Goal: Obtain resource: Download file/media

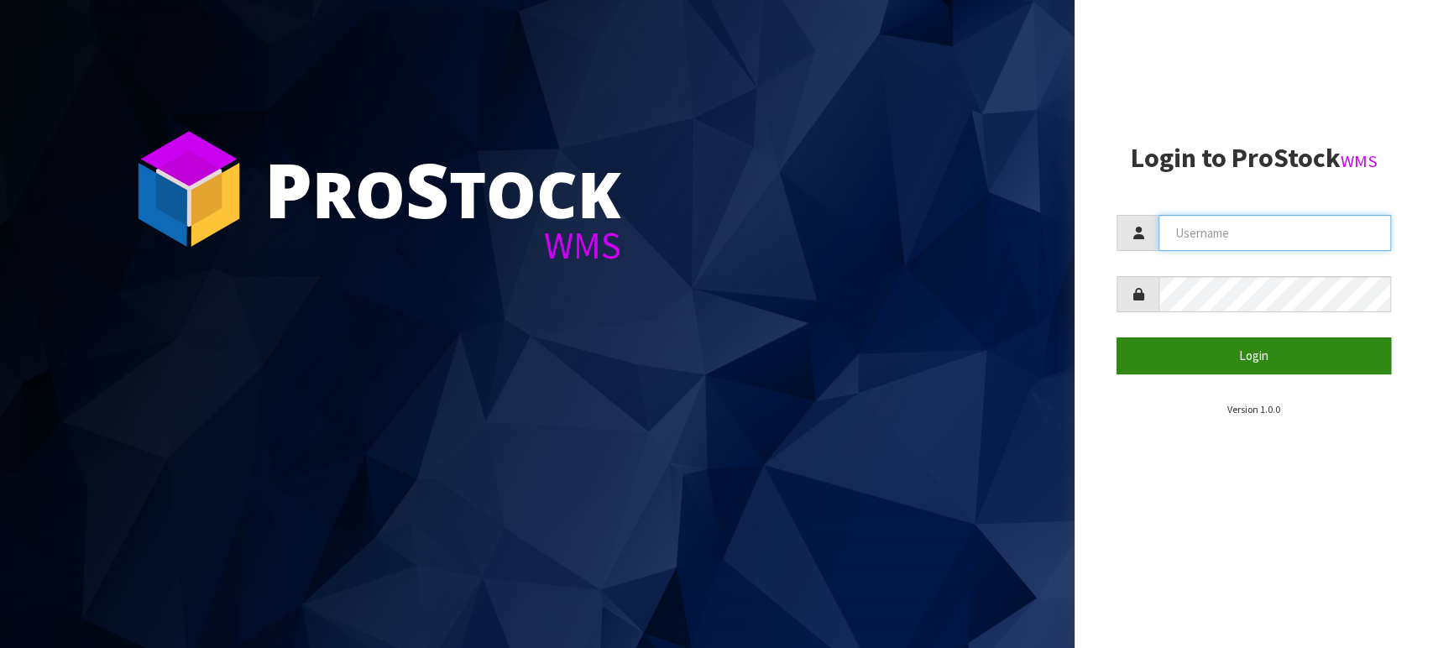
type input "TABLETENNIS"
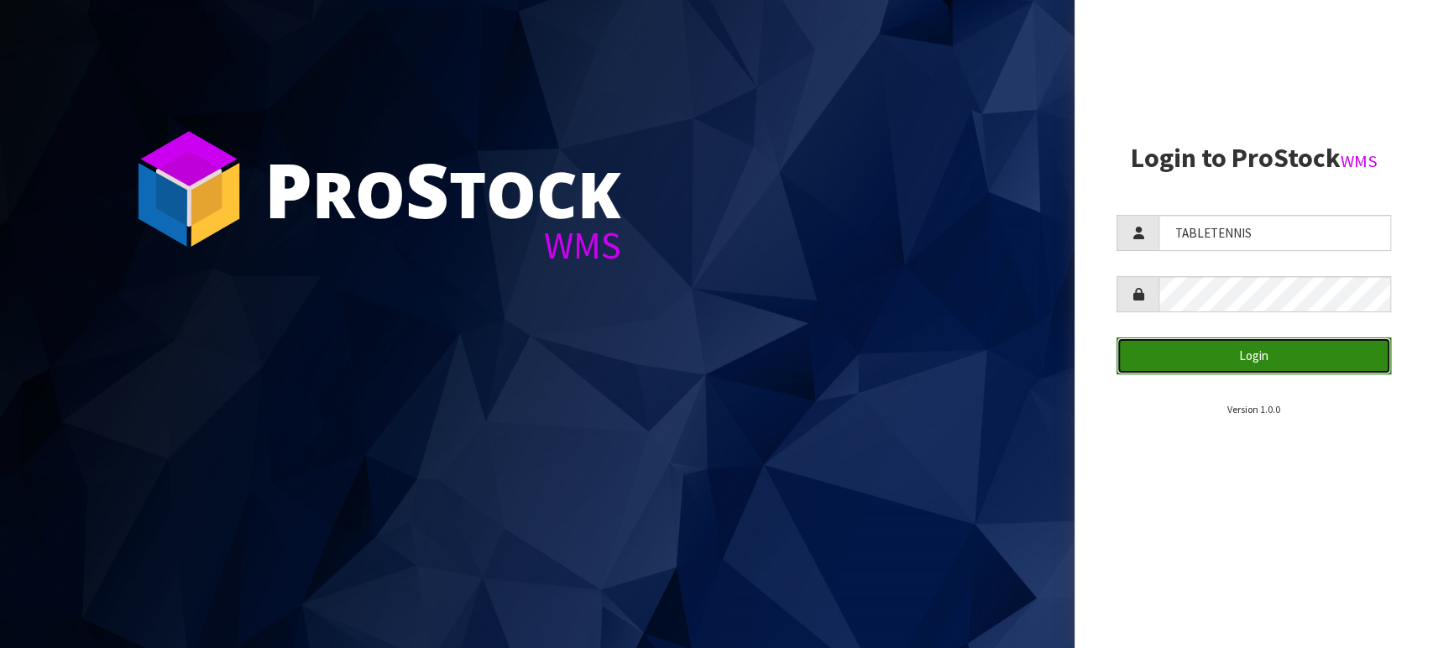
click at [1299, 363] on button "Login" at bounding box center [1253, 355] width 274 height 36
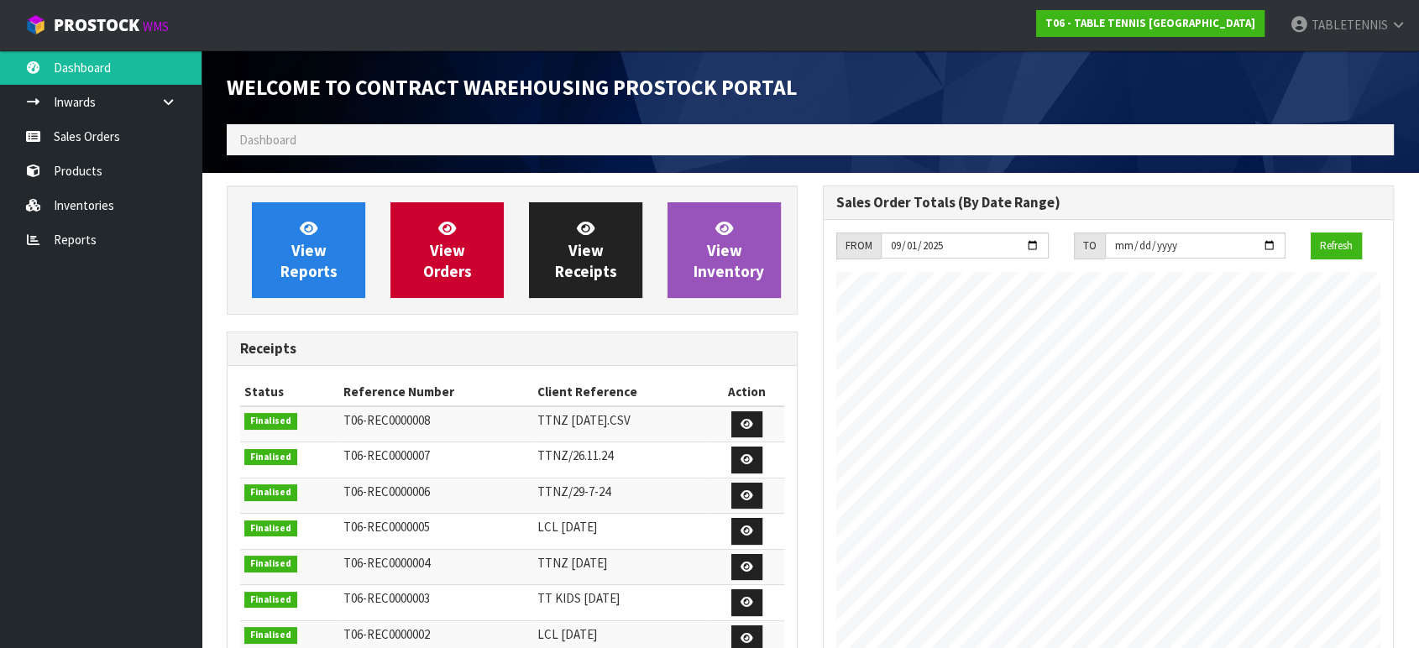
scroll to position [685, 595]
click at [81, 231] on link "Reports" at bounding box center [100, 239] width 201 height 34
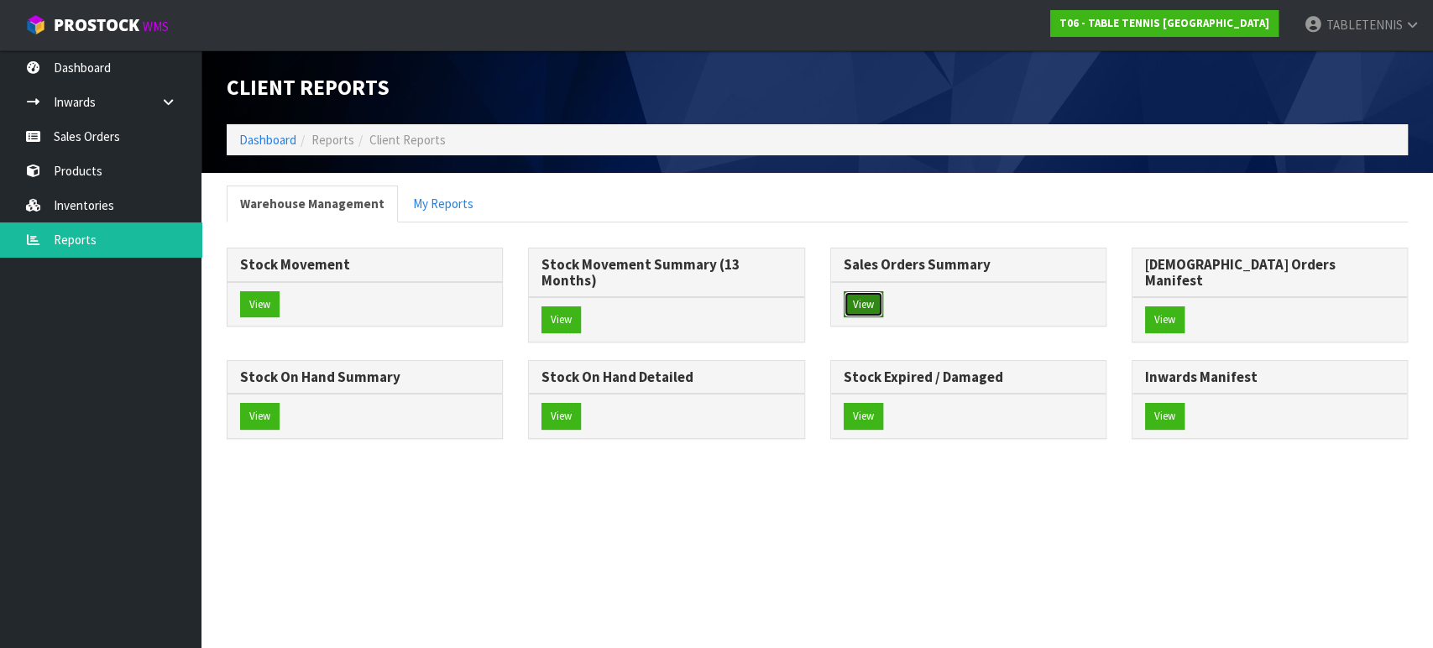
click at [861, 301] on button "View" at bounding box center [863, 304] width 39 height 27
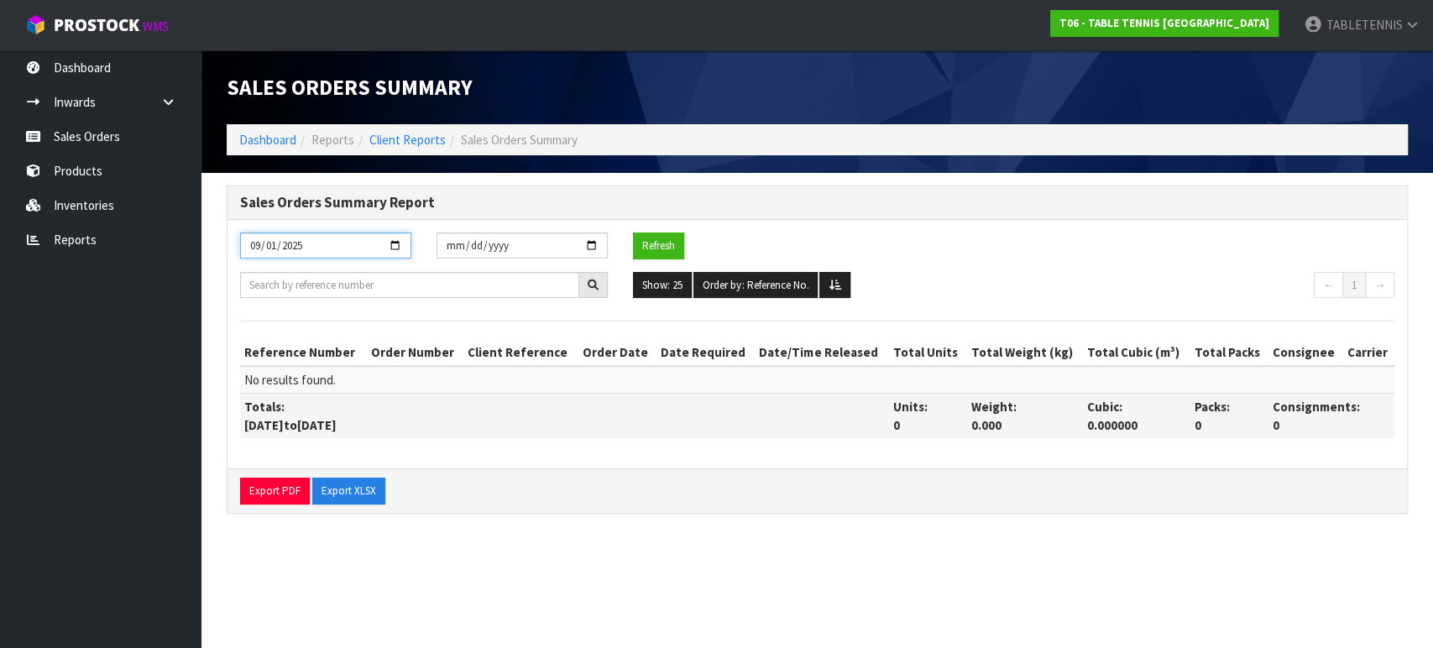
click at [395, 246] on input "2025-09-01" at bounding box center [325, 246] width 171 height 26
type input "[DATE]"
click at [591, 247] on input "[DATE]" at bounding box center [521, 246] width 171 height 26
type input "[DATE]"
click at [665, 254] on button "Refresh" at bounding box center [658, 246] width 51 height 27
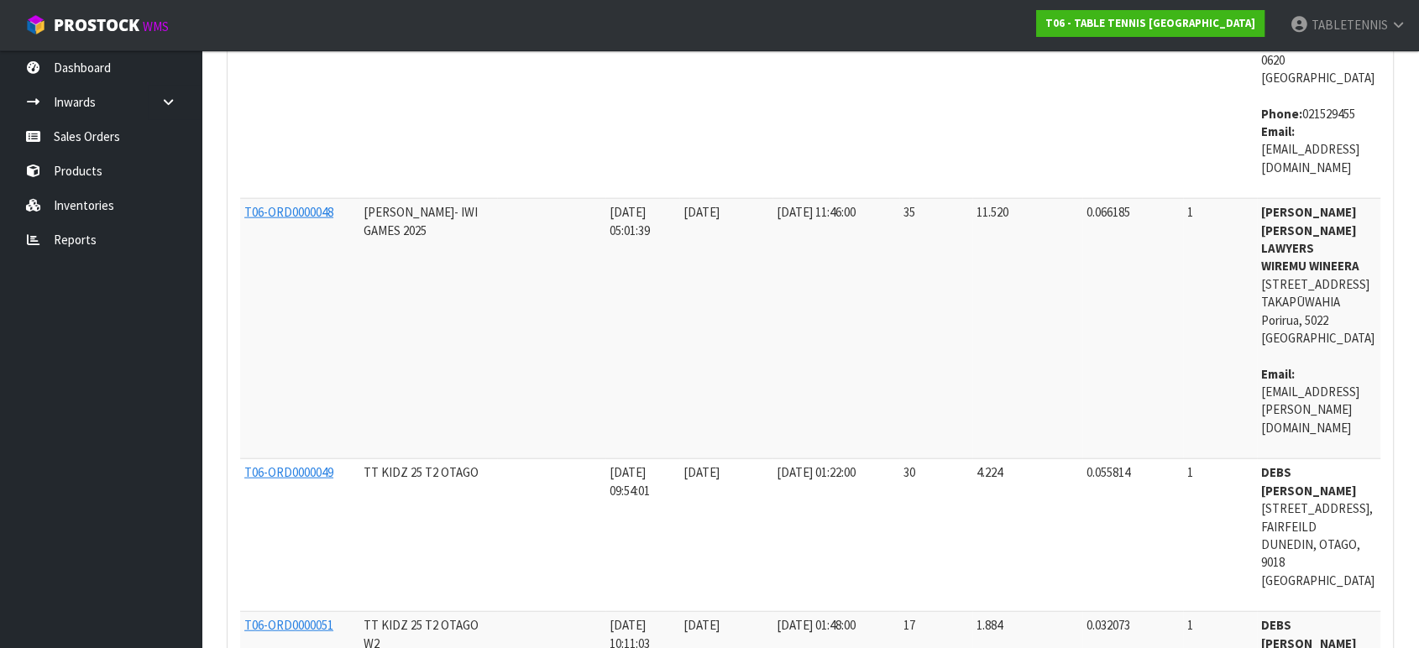
scroll to position [4283, 0]
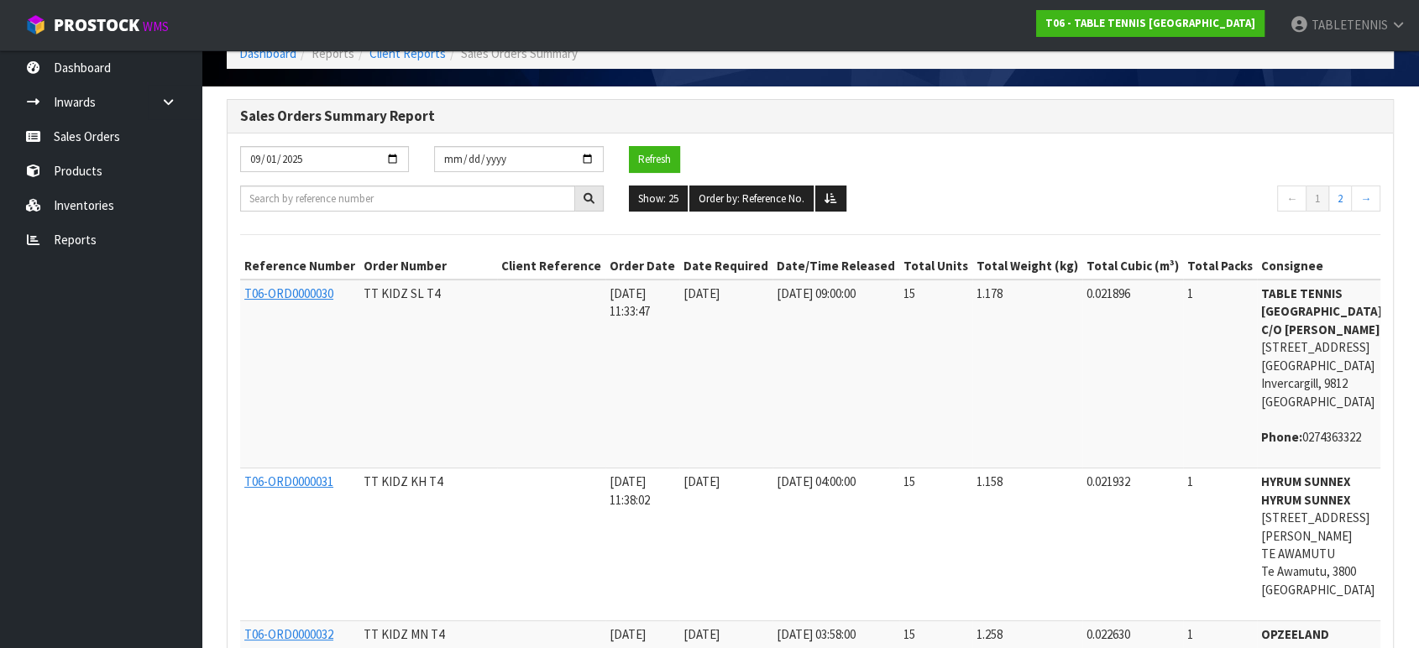
scroll to position [0, 0]
